Goal: Information Seeking & Learning: Learn about a topic

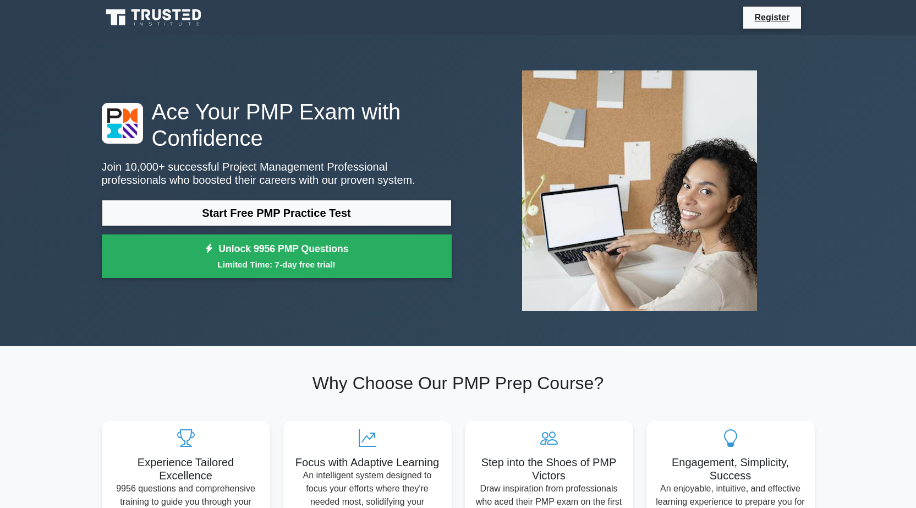
click at [171, 209] on link "Start Free PMP Practice Test" at bounding box center [277, 213] width 350 height 26
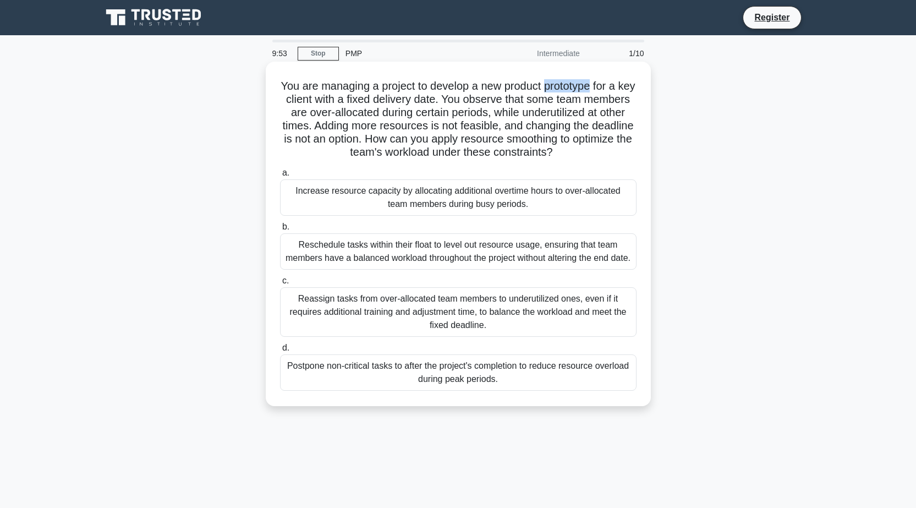
drag, startPoint x: 556, startPoint y: 88, endPoint x: 604, endPoint y: 90, distance: 48.4
click at [604, 90] on h5 "You are managing a project to develop a new product prototype for a key client …" at bounding box center [458, 119] width 359 height 80
copy h5 "prototype"
click at [386, 254] on div "Reschedule tasks within their float to level out resource usage, ensuring that …" at bounding box center [458, 251] width 357 height 36
click at [280, 231] on input "b. Reschedule tasks within their float to level out resource usage, ensuring th…" at bounding box center [280, 226] width 0 height 7
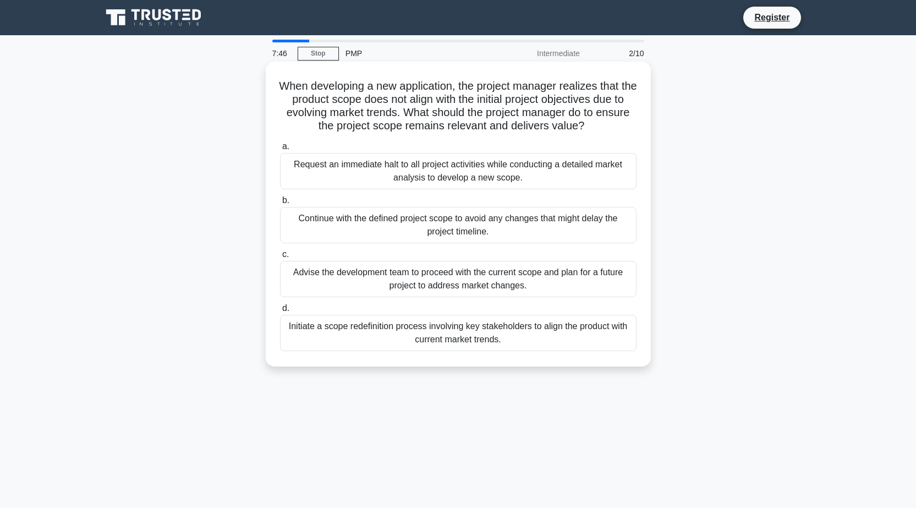
click at [480, 281] on div "Advise the development team to proceed with the current scope and plan for a fu…" at bounding box center [458, 279] width 357 height 36
click at [280, 258] on input "c. Advise the development team to proceed with the current scope and plan for a…" at bounding box center [280, 254] width 0 height 7
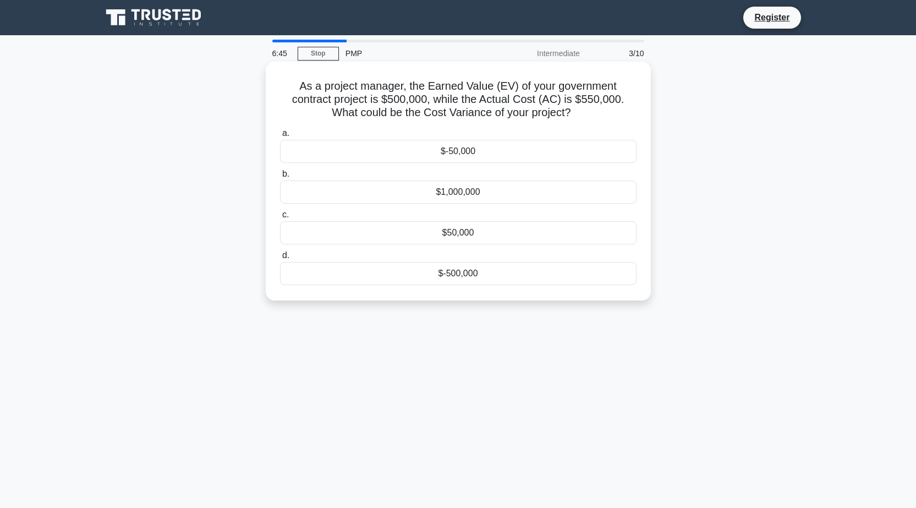
click at [412, 152] on div "$-50,000" at bounding box center [458, 151] width 357 height 23
click at [280, 137] on input "a. $-50,000" at bounding box center [280, 133] width 0 height 7
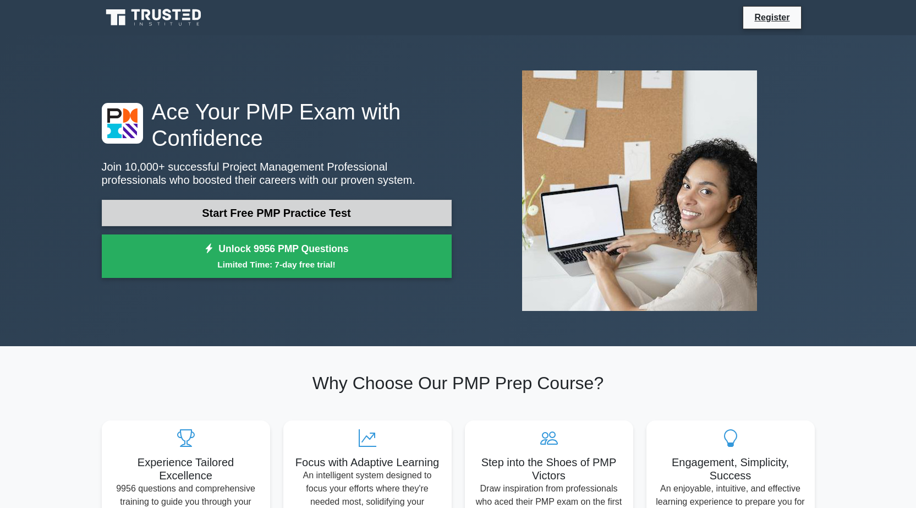
click at [268, 213] on link "Start Free PMP Practice Test" at bounding box center [277, 213] width 350 height 26
click at [227, 214] on link "Start Free PMP Practice Test" at bounding box center [277, 213] width 350 height 26
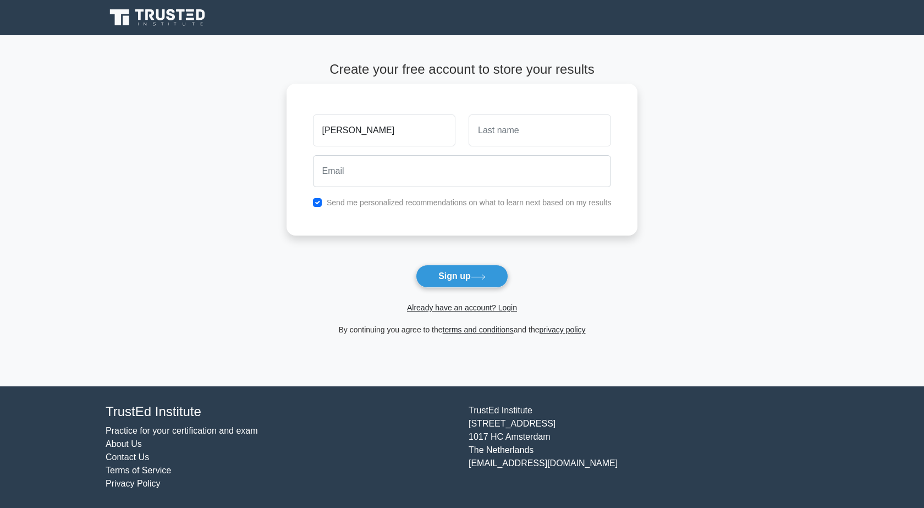
type input "ahmed"
click at [509, 127] on input "text" at bounding box center [540, 130] width 142 height 32
type input "elsaman"
click at [474, 169] on input "email" at bounding box center [462, 171] width 299 height 32
type input "ahmedsmman@yhaoo.com"
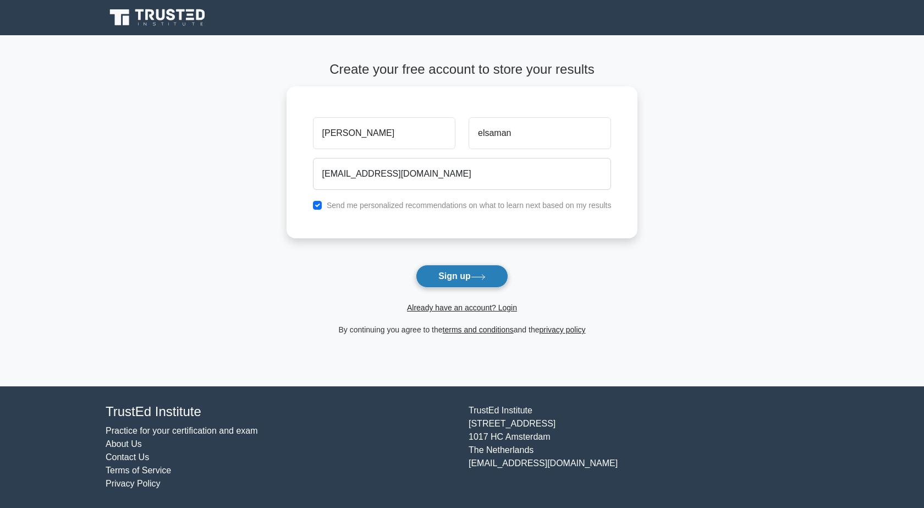
click at [449, 277] on button "Sign up" at bounding box center [462, 276] width 92 height 23
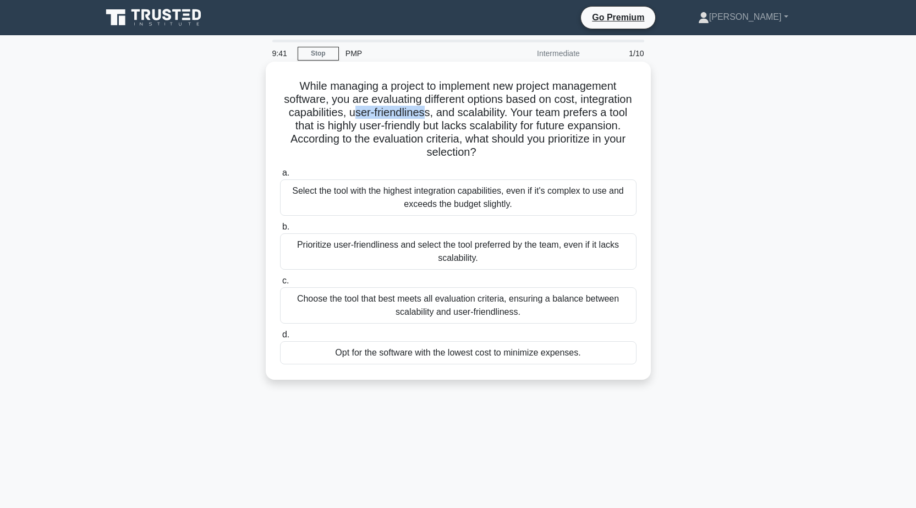
drag, startPoint x: 414, startPoint y: 114, endPoint x: 486, endPoint y: 118, distance: 71.6
click at [486, 118] on h5 "While managing a project to implement new project management software, you are …" at bounding box center [458, 119] width 359 height 80
click at [519, 127] on h5 "While managing a project to implement new project management software, you are …" at bounding box center [458, 119] width 359 height 80
click at [429, 306] on div "Choose the tool that best meets all evaluation criteria, ensuring a balance bet…" at bounding box center [458, 305] width 357 height 36
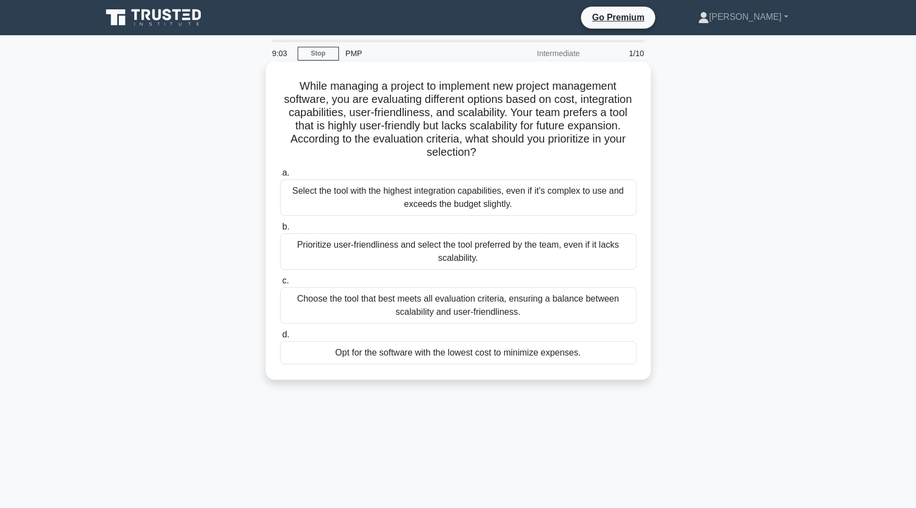
click at [280, 284] on input "c. Choose the tool that best meets all evaluation criteria, ensuring a balance …" at bounding box center [280, 280] width 0 height 7
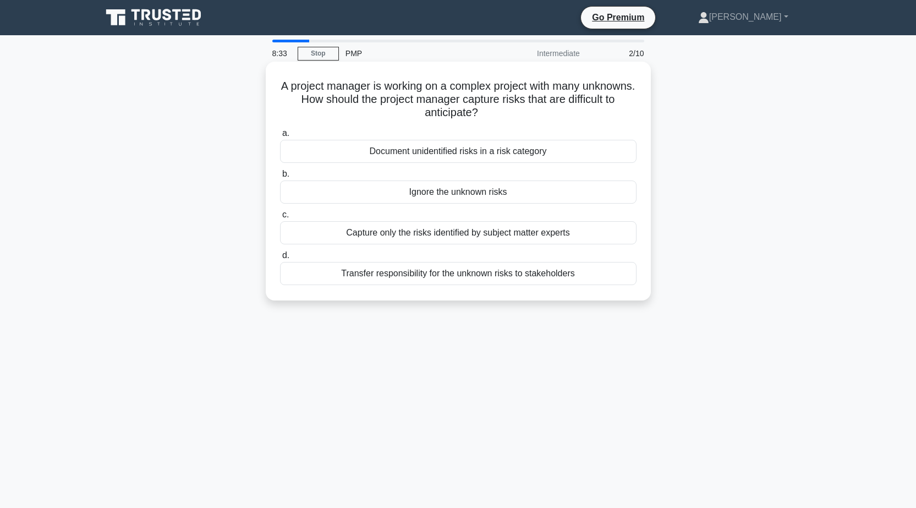
click at [374, 269] on div "Transfer responsibility for the unknown risks to stakeholders" at bounding box center [458, 273] width 357 height 23
click at [280, 259] on input "d. Transfer responsibility for the unknown risks to stakeholders" at bounding box center [280, 255] width 0 height 7
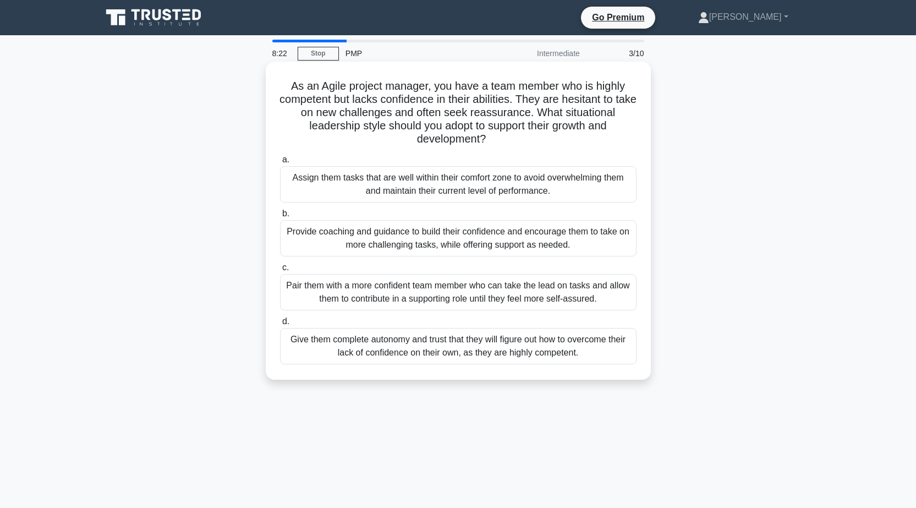
drag, startPoint x: 289, startPoint y: 88, endPoint x: 501, endPoint y: 145, distance: 219.9
click at [501, 145] on h5 "As an Agile project manager, you have a team member who is highly competent but…" at bounding box center [458, 112] width 359 height 67
copy h5 "As an Agile project manager, you have a team member who is highly competent but…"
click at [391, 341] on div "Give them complete autonomy and trust that they will figure out how to overcome…" at bounding box center [458, 346] width 357 height 36
click at [280, 325] on input "d. Give them complete autonomy and trust that they will figure out how to overc…" at bounding box center [280, 321] width 0 height 7
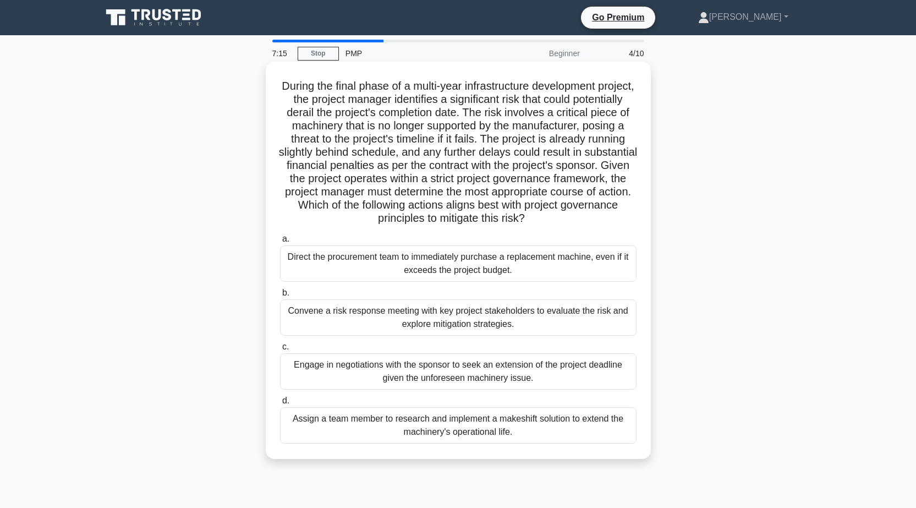
drag, startPoint x: 294, startPoint y: 85, endPoint x: 620, endPoint y: 221, distance: 352.6
click at [620, 221] on h5 "During the final phase of a multi-year infrastructure development project, the …" at bounding box center [458, 152] width 359 height 146
copy h5 "During the final phase of a multi-year infrastructure development project, the …"
click at [453, 427] on div "Assign a team member to research and implement a makeshift solution to extend t…" at bounding box center [458, 425] width 357 height 36
click at [280, 404] on input "d. Assign a team member to research and implement a makeshift solution to exten…" at bounding box center [280, 400] width 0 height 7
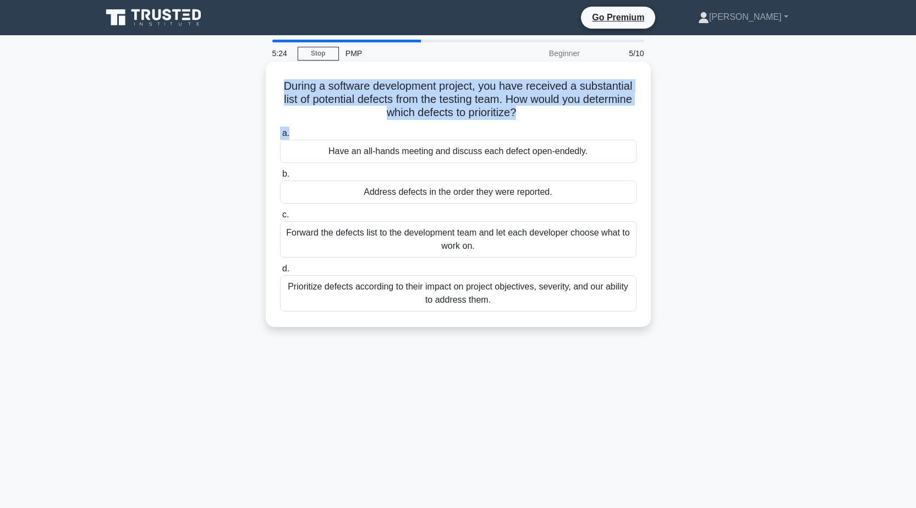
drag, startPoint x: 277, startPoint y: 85, endPoint x: 589, endPoint y: 134, distance: 315.8
click at [589, 134] on div "During a software development project, you have received a substantial list of …" at bounding box center [458, 194] width 376 height 256
copy div "During a software development project, you have received a substantial list of …"
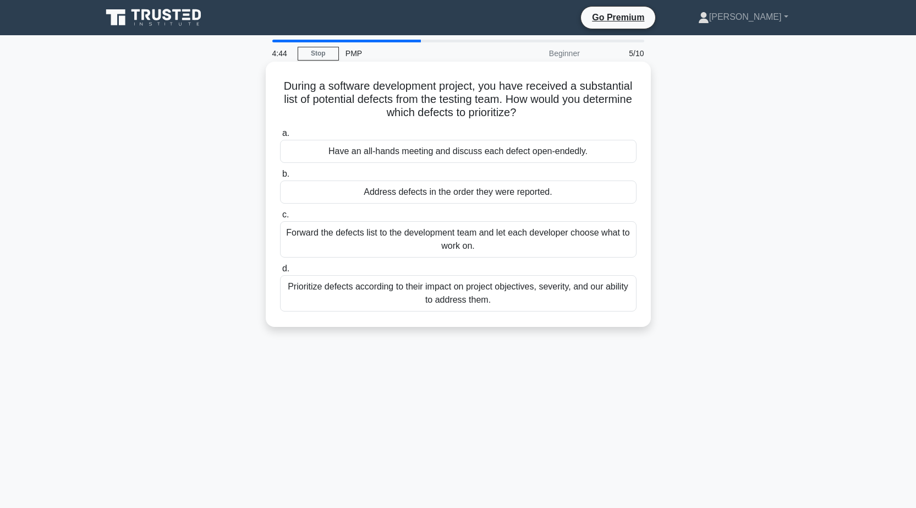
click at [371, 290] on div "Prioritize defects according to their impact on project objectives, severity, a…" at bounding box center [458, 293] width 357 height 36
click at [280, 272] on input "d. Prioritize defects according to their impact on project objectives, severity…" at bounding box center [280, 268] width 0 height 7
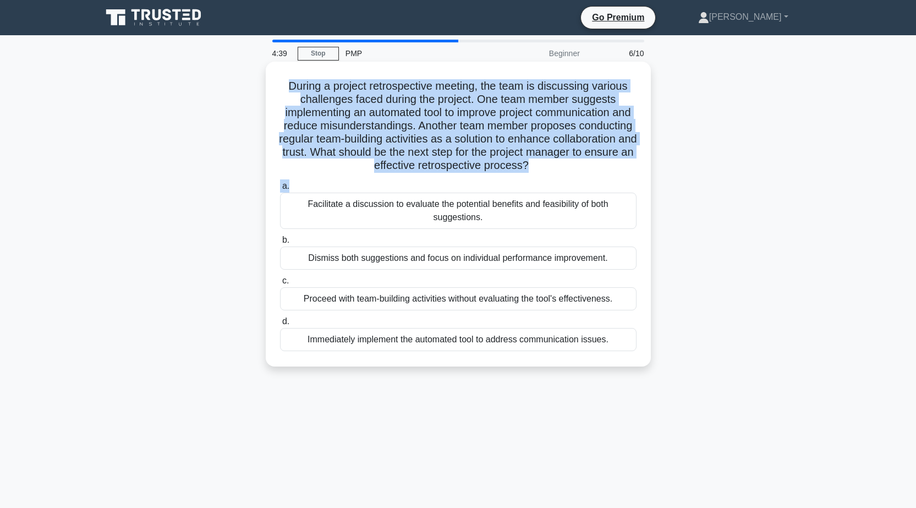
drag, startPoint x: 284, startPoint y: 85, endPoint x: 583, endPoint y: 182, distance: 313.4
click at [583, 182] on div "During a project retrospective meeting, the team is discussing various challeng…" at bounding box center [458, 214] width 376 height 296
copy div "During a project retrospective meeting, the team is discussing various challeng…"
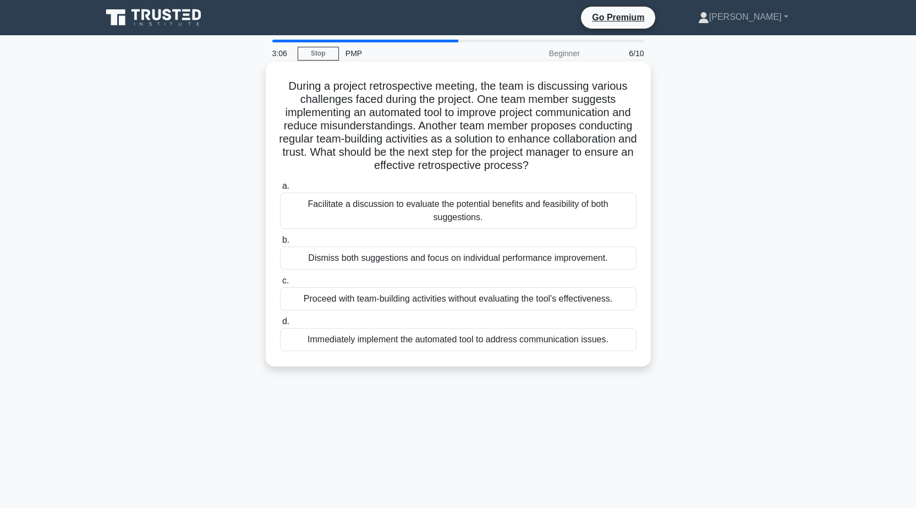
click at [407, 212] on div "Facilitate a discussion to evaluate the potential benefits and feasibility of b…" at bounding box center [458, 211] width 357 height 36
click at [280, 190] on input "a. Facilitate a discussion to evaluate the potential benefits and feasibility o…" at bounding box center [280, 186] width 0 height 7
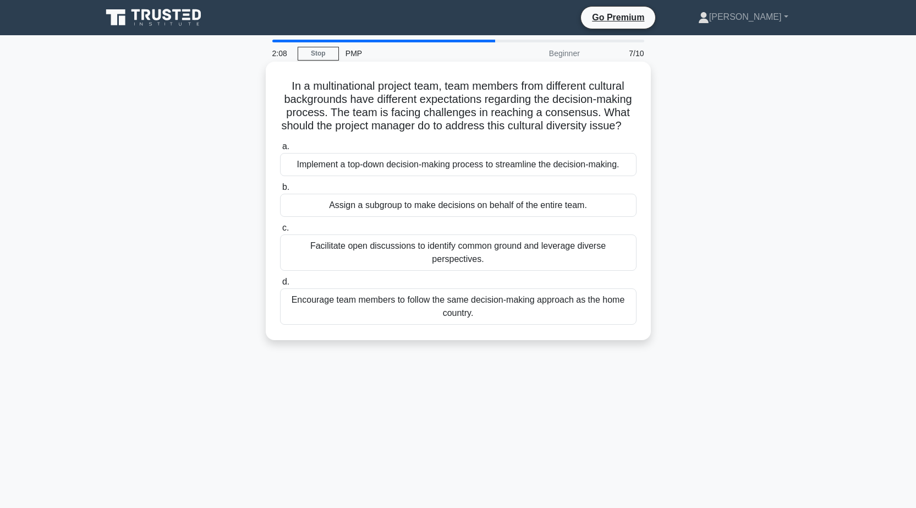
click at [508, 176] on div "Implement a top-down decision-making process to streamline the decision-making." at bounding box center [458, 164] width 357 height 23
click at [280, 150] on input "a. Implement a top-down decision-making process to streamline the decision-maki…" at bounding box center [280, 146] width 0 height 7
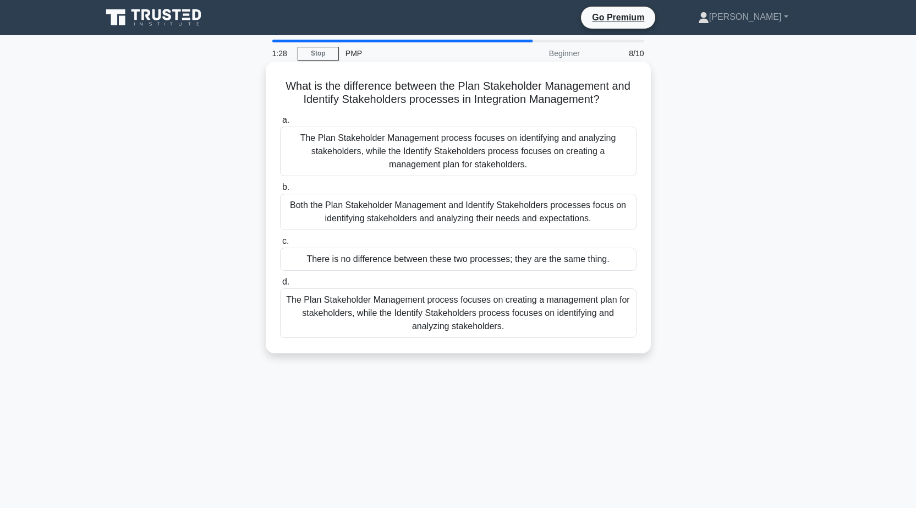
click at [424, 214] on div "Both the Plan Stakeholder Management and Identify Stakeholders processes focus …" at bounding box center [458, 212] width 357 height 36
click at [280, 191] on input "b. Both the Plan Stakeholder Management and Identify Stakeholders processes foc…" at bounding box center [280, 187] width 0 height 7
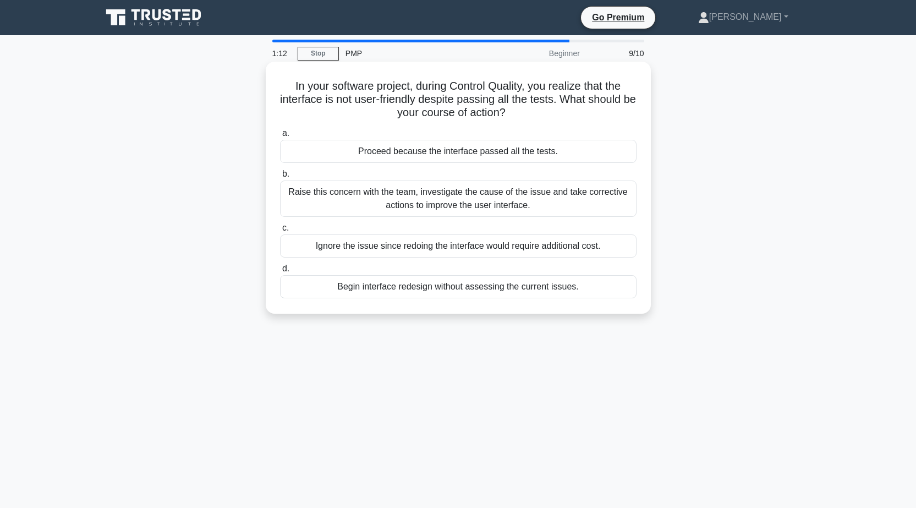
drag, startPoint x: 290, startPoint y: 87, endPoint x: 541, endPoint y: 120, distance: 253.7
click at [541, 120] on h5 "In your software project, during Control Quality, you realize that the interfac…" at bounding box center [458, 99] width 359 height 41
copy h5 "In your software project, during Control Quality, you realize that the interfac…"
click at [415, 151] on div "Proceed because the interface passed all the tests." at bounding box center [458, 151] width 357 height 23
click at [280, 137] on input "a. Proceed because the interface passed all the tests." at bounding box center [280, 133] width 0 height 7
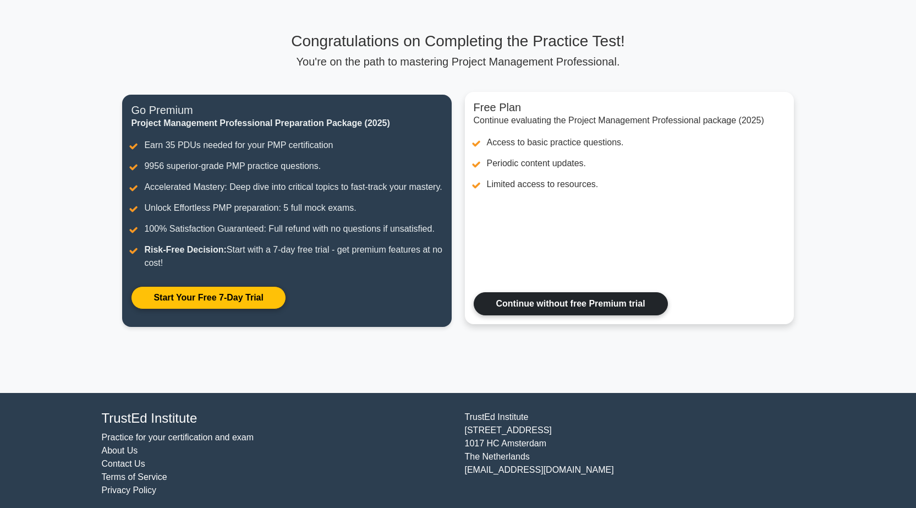
scroll to position [76, 0]
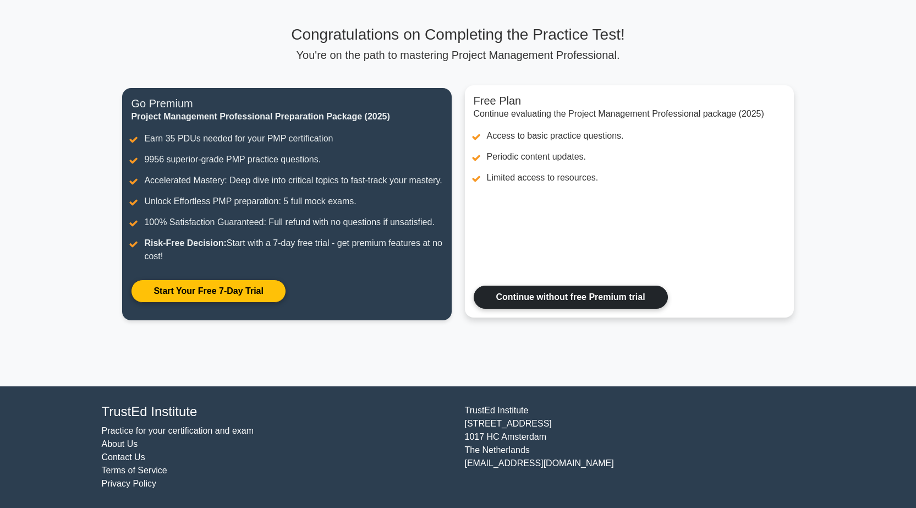
click at [523, 298] on link "Continue without free Premium trial" at bounding box center [571, 297] width 194 height 23
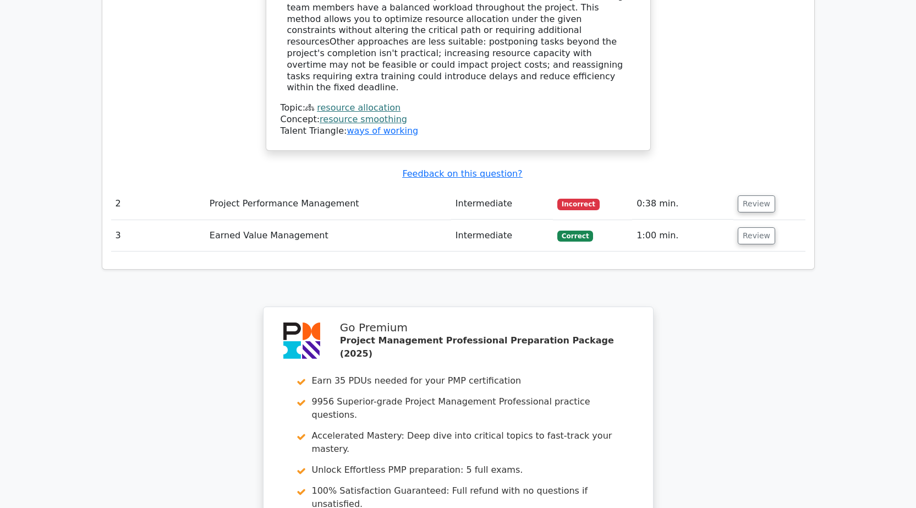
scroll to position [1284, 0]
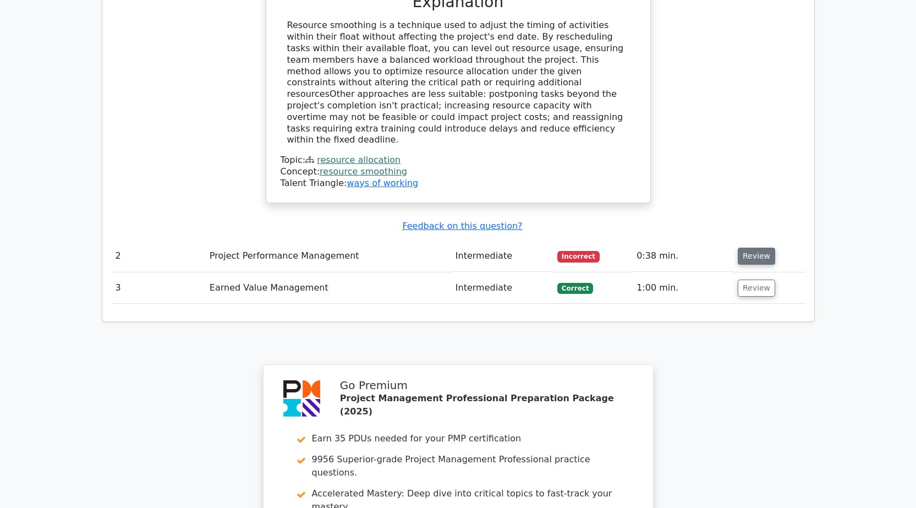
click at [747, 248] on button "Review" at bounding box center [756, 256] width 37 height 17
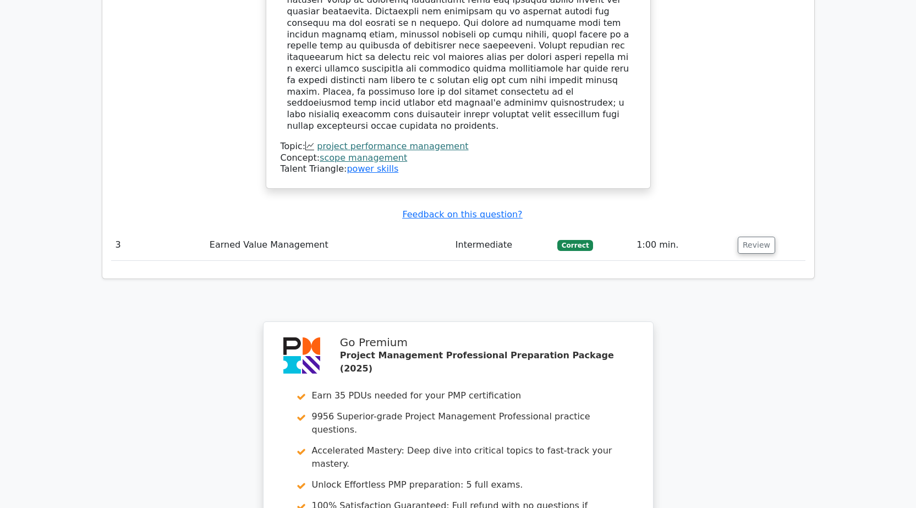
scroll to position [1849, 0]
